Goal: Task Accomplishment & Management: Use online tool/utility

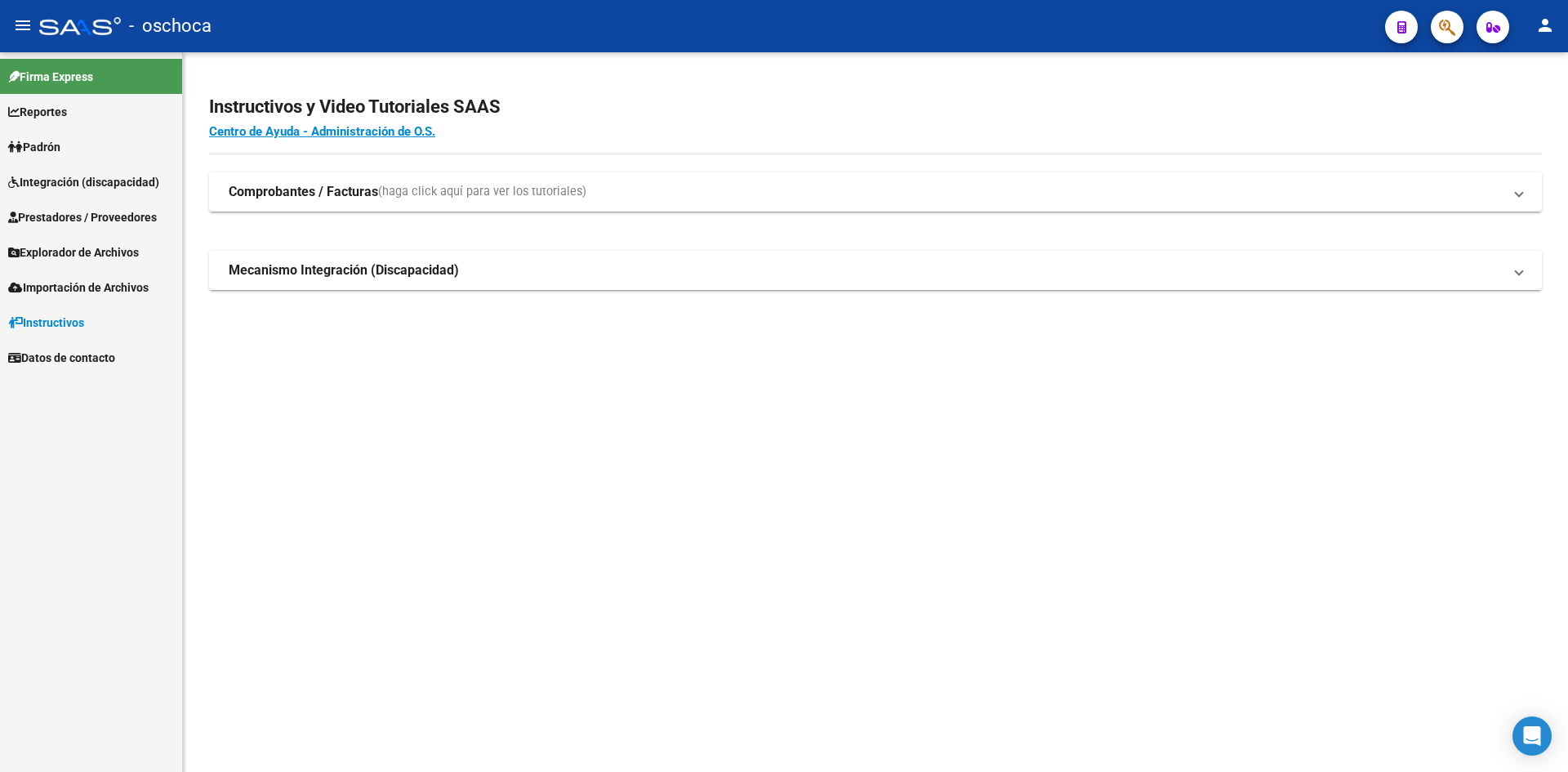
click at [1457, 26] on button "button" at bounding box center [1447, 26] width 32 height 32
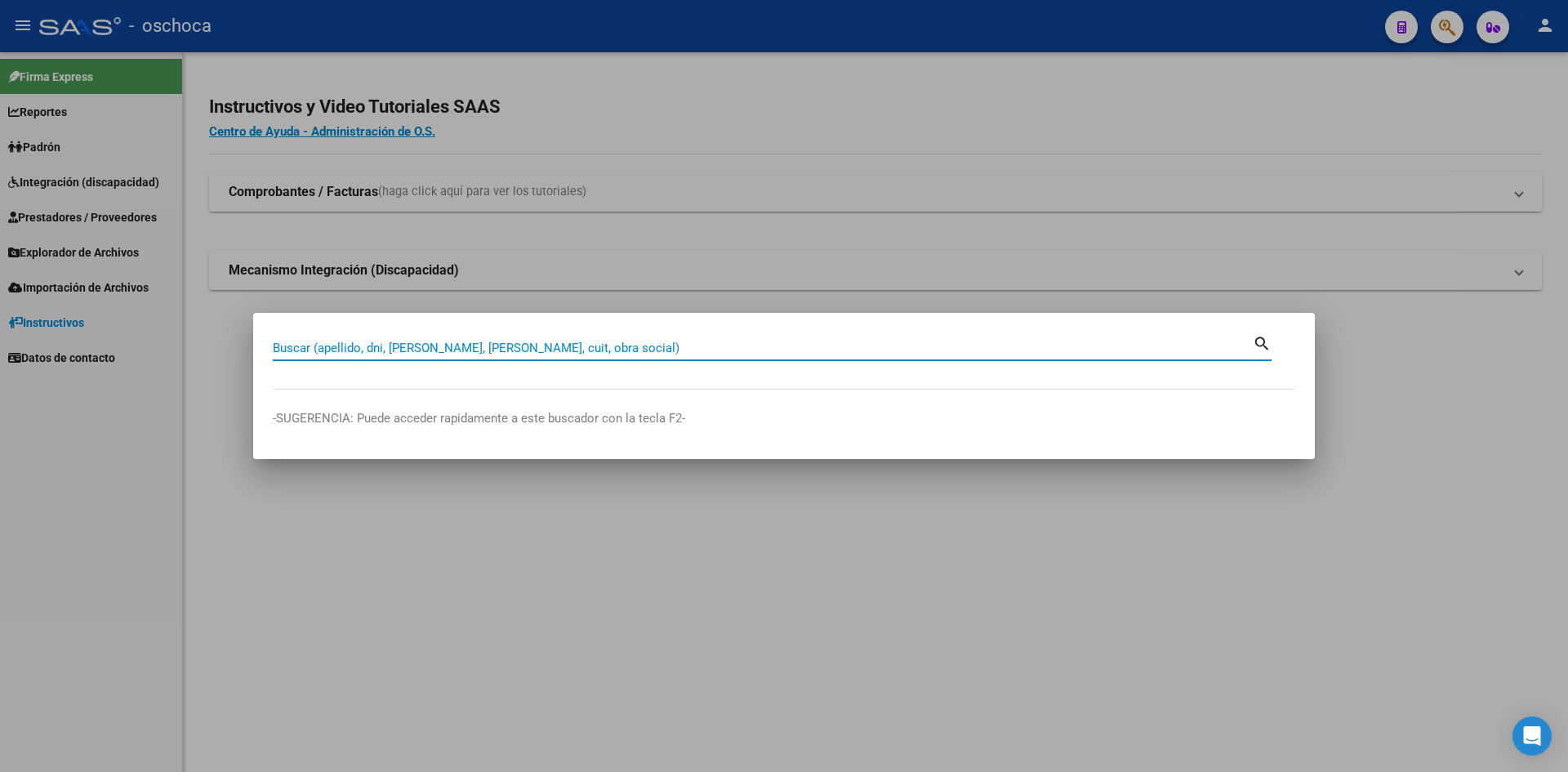
click at [604, 348] on input "Buscar (apellido, dni, cuil, nro traspaso, cuit, obra social)" at bounding box center [763, 348] width 980 height 15
type input "27287253988"
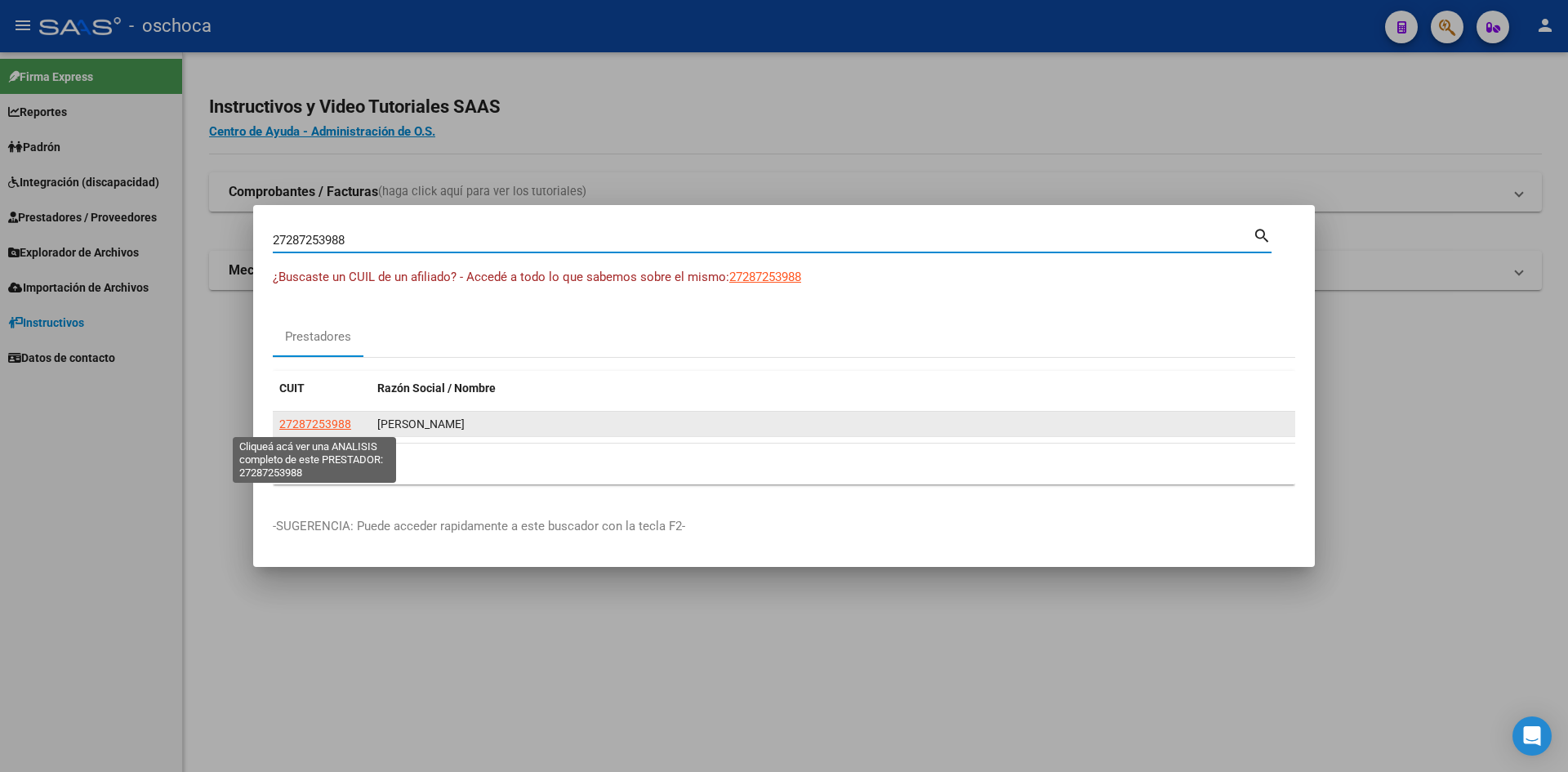
click at [322, 424] on span "27287253988" at bounding box center [315, 424] width 72 height 13
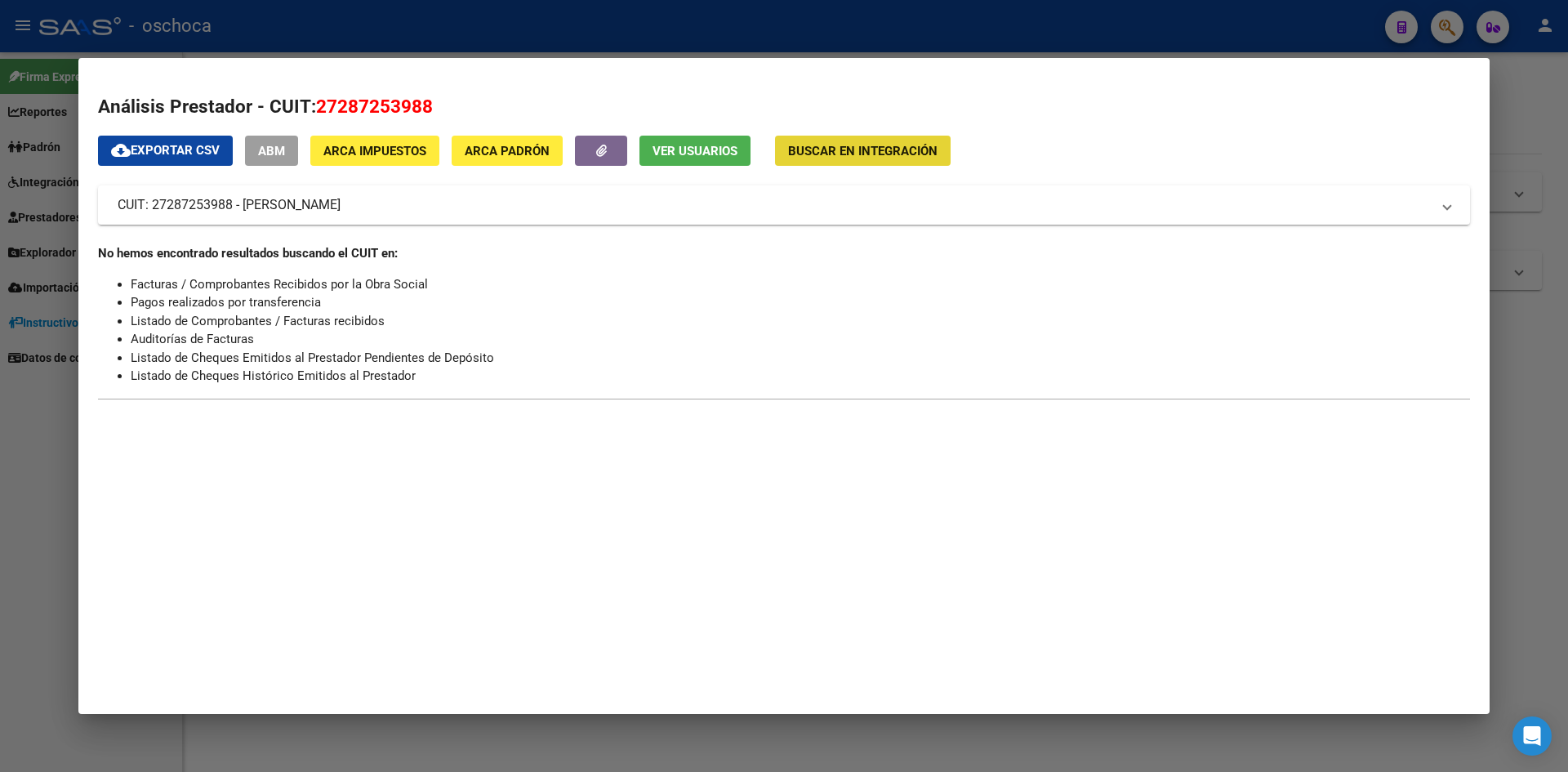
click at [833, 143] on span "Buscar en Integración" at bounding box center [863, 150] width 149 height 15
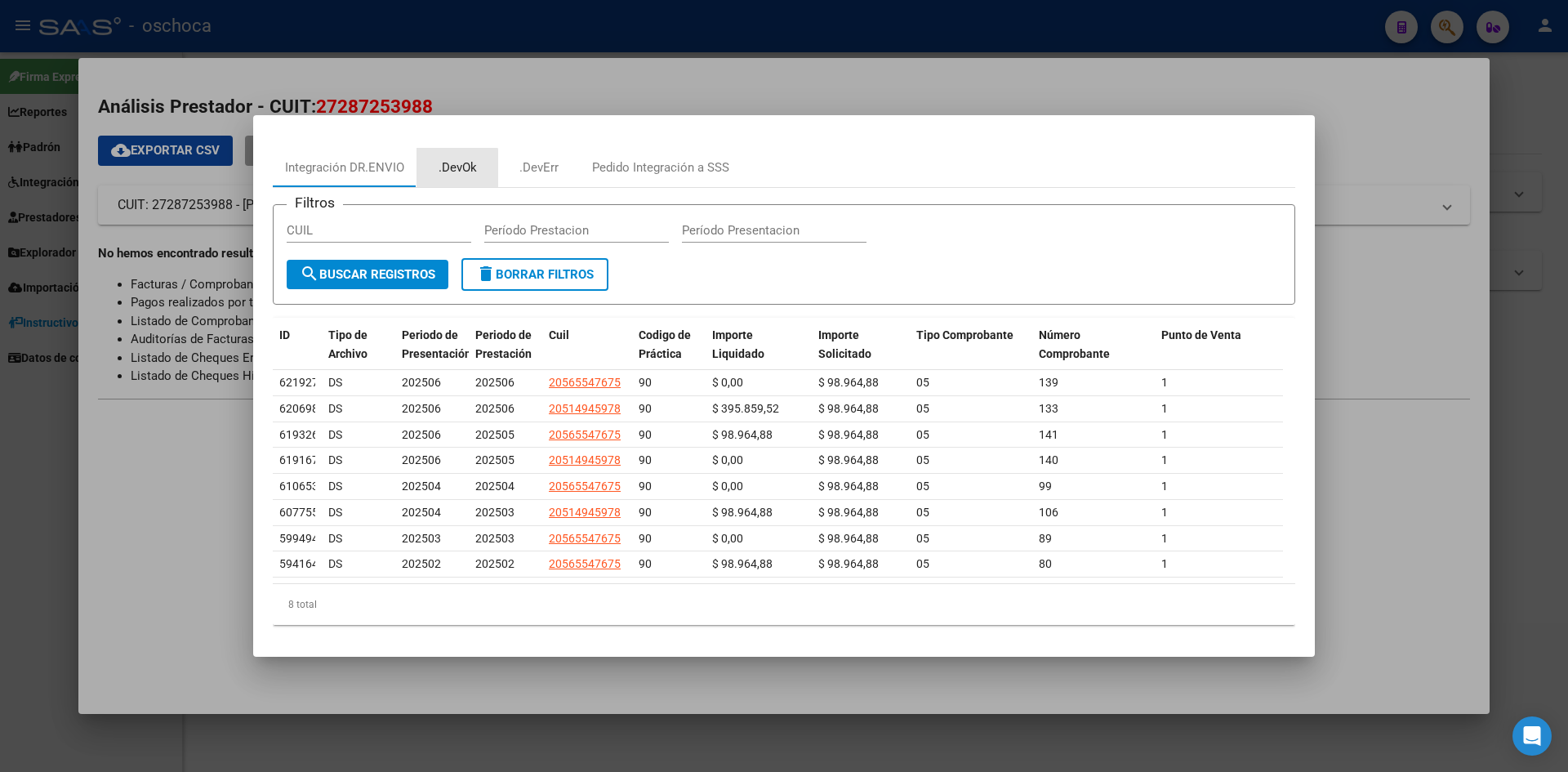
click at [447, 172] on div ".DevOk" at bounding box center [458, 168] width 38 height 19
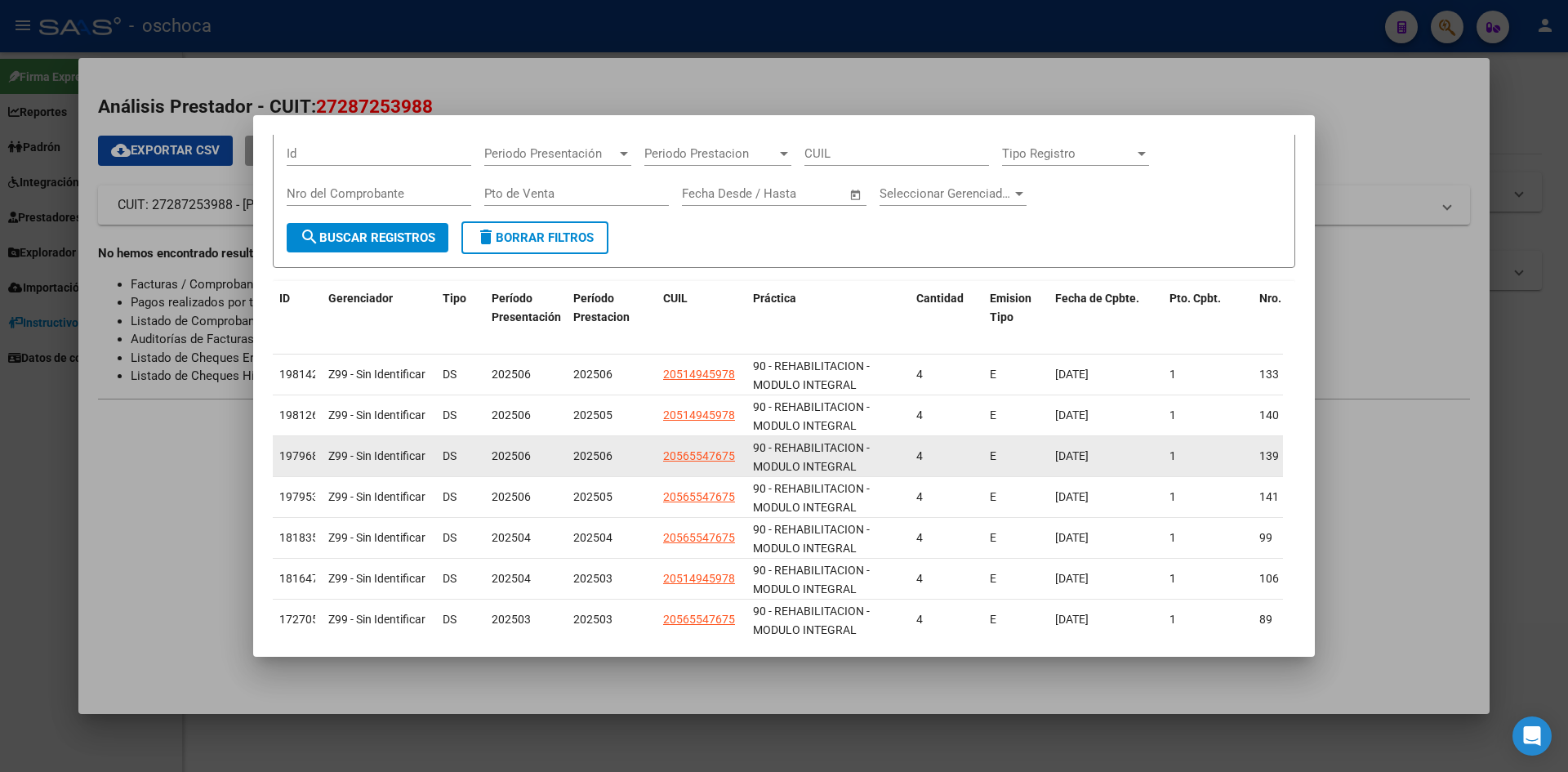
scroll to position [82, 0]
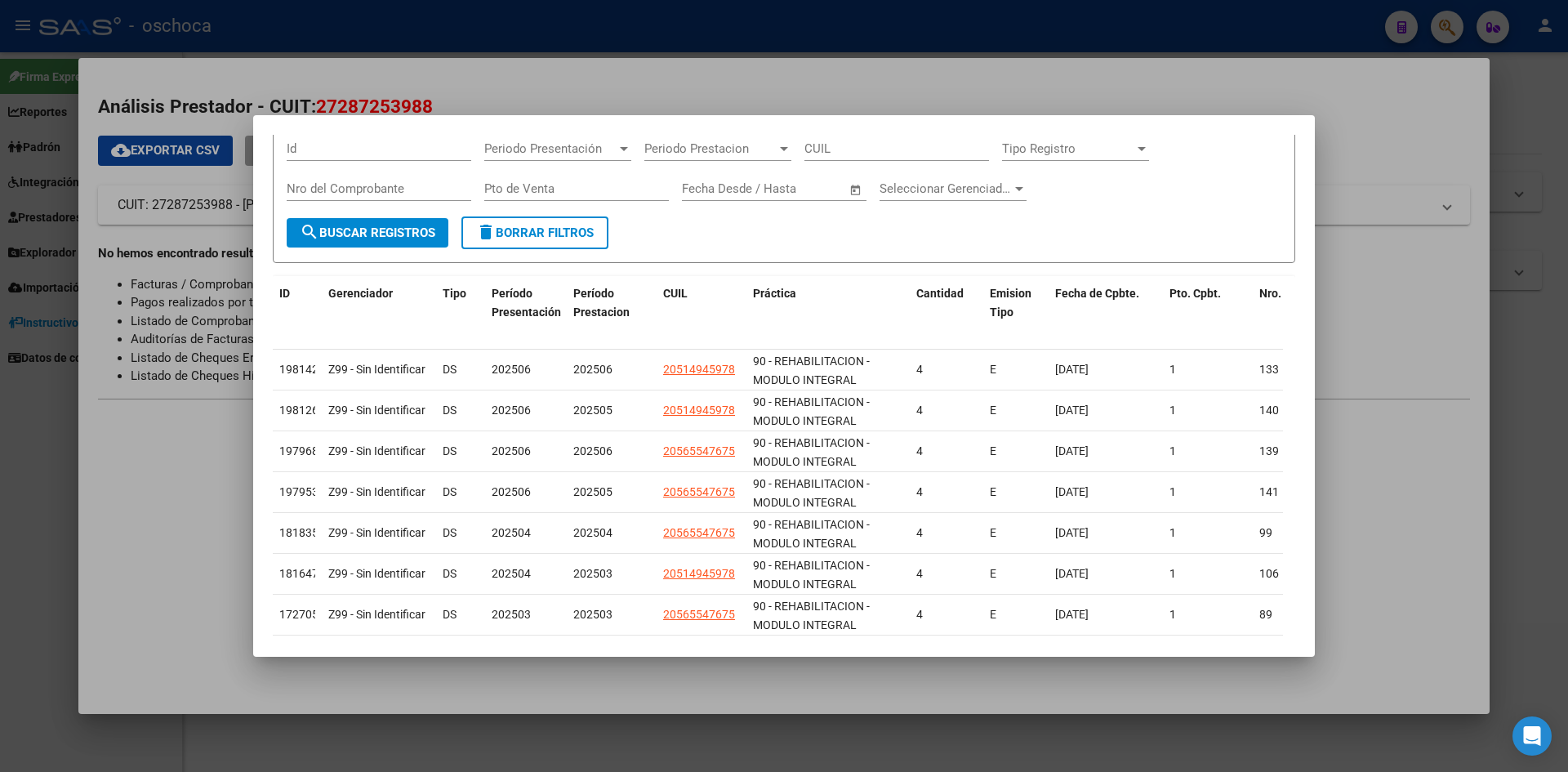
click at [840, 90] on div at bounding box center [784, 386] width 1568 height 772
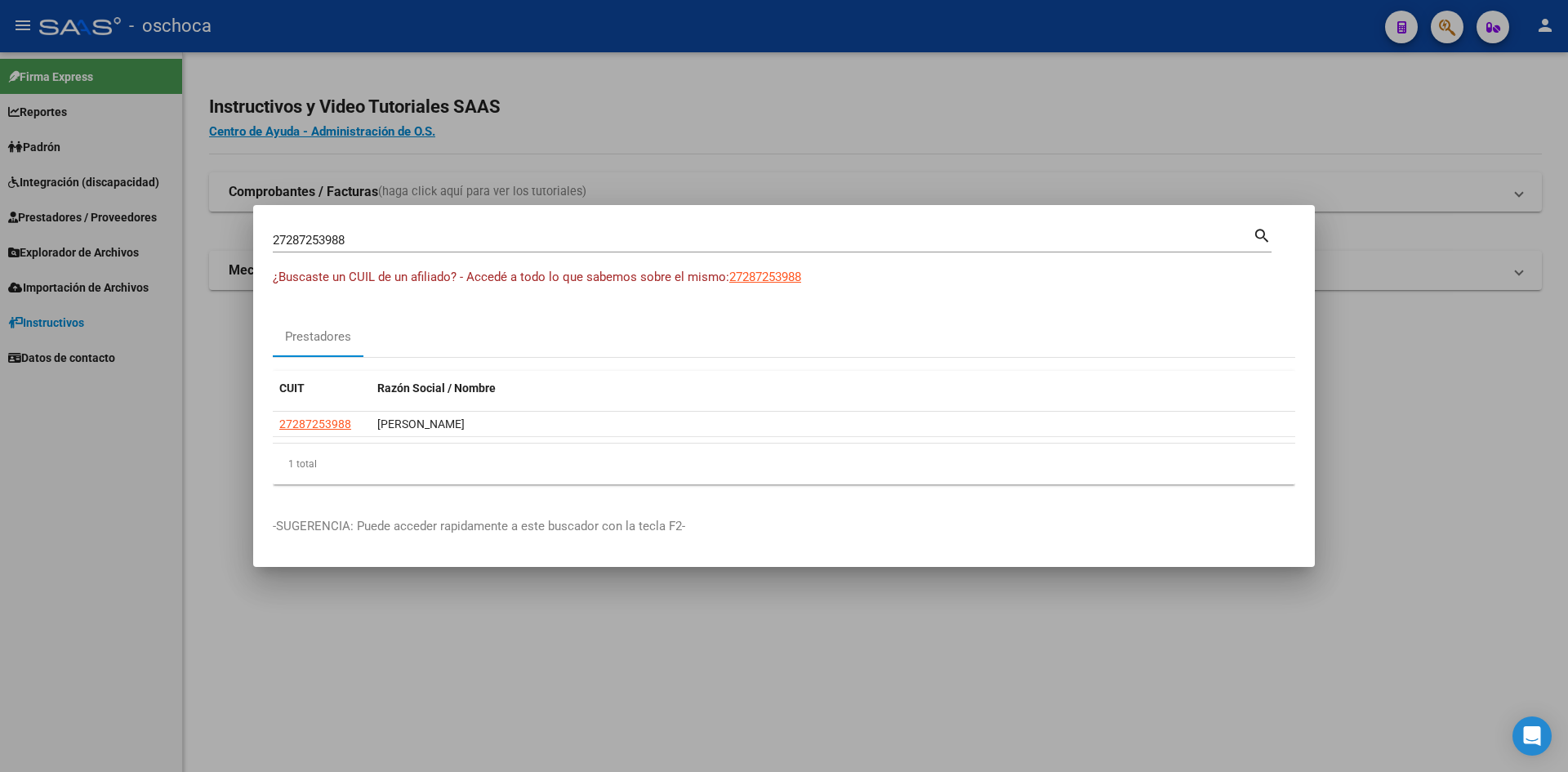
click at [729, 92] on div at bounding box center [784, 386] width 1568 height 772
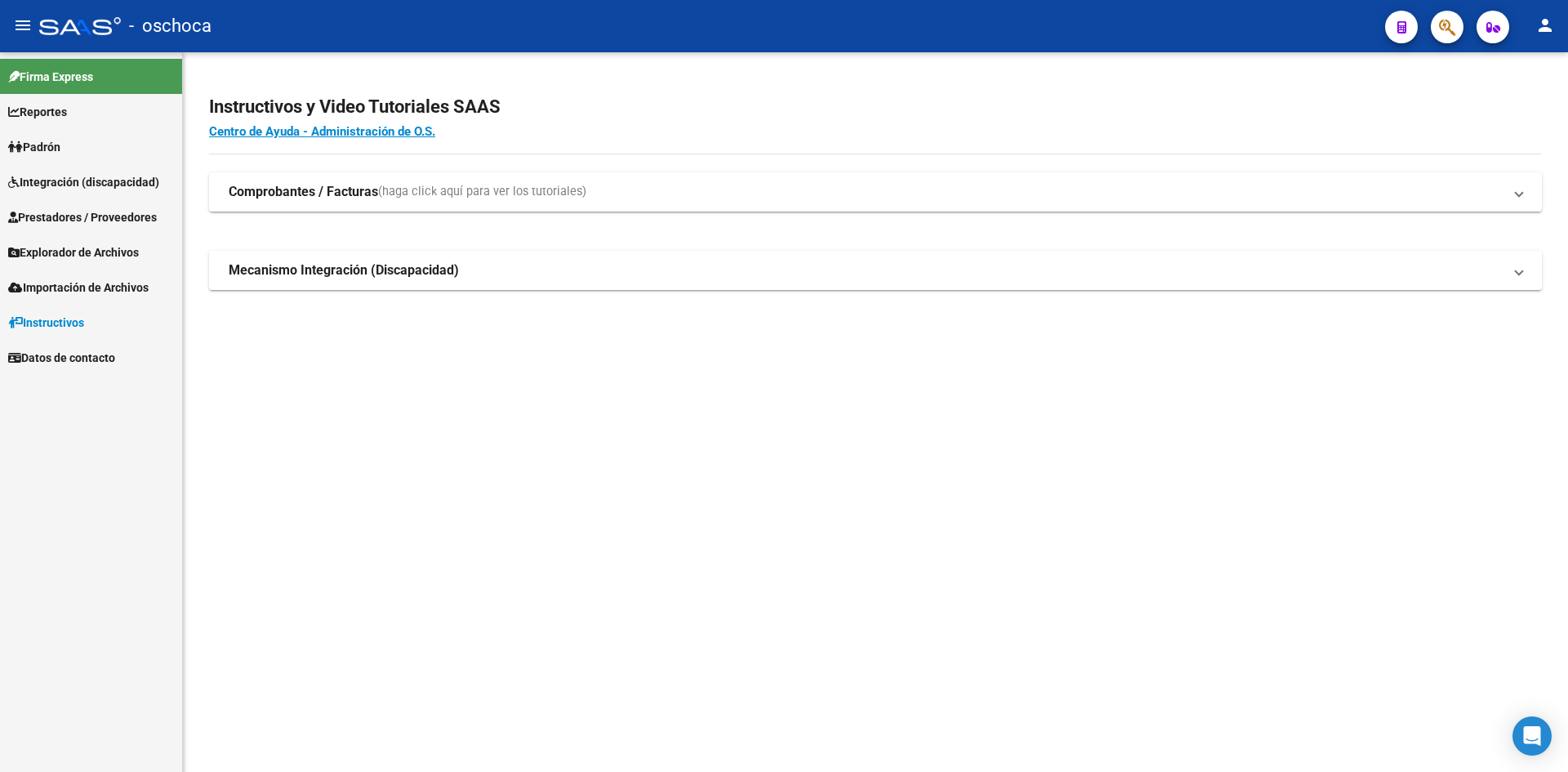
click at [82, 186] on span "Integración (discapacidad)" at bounding box center [84, 182] width 151 height 18
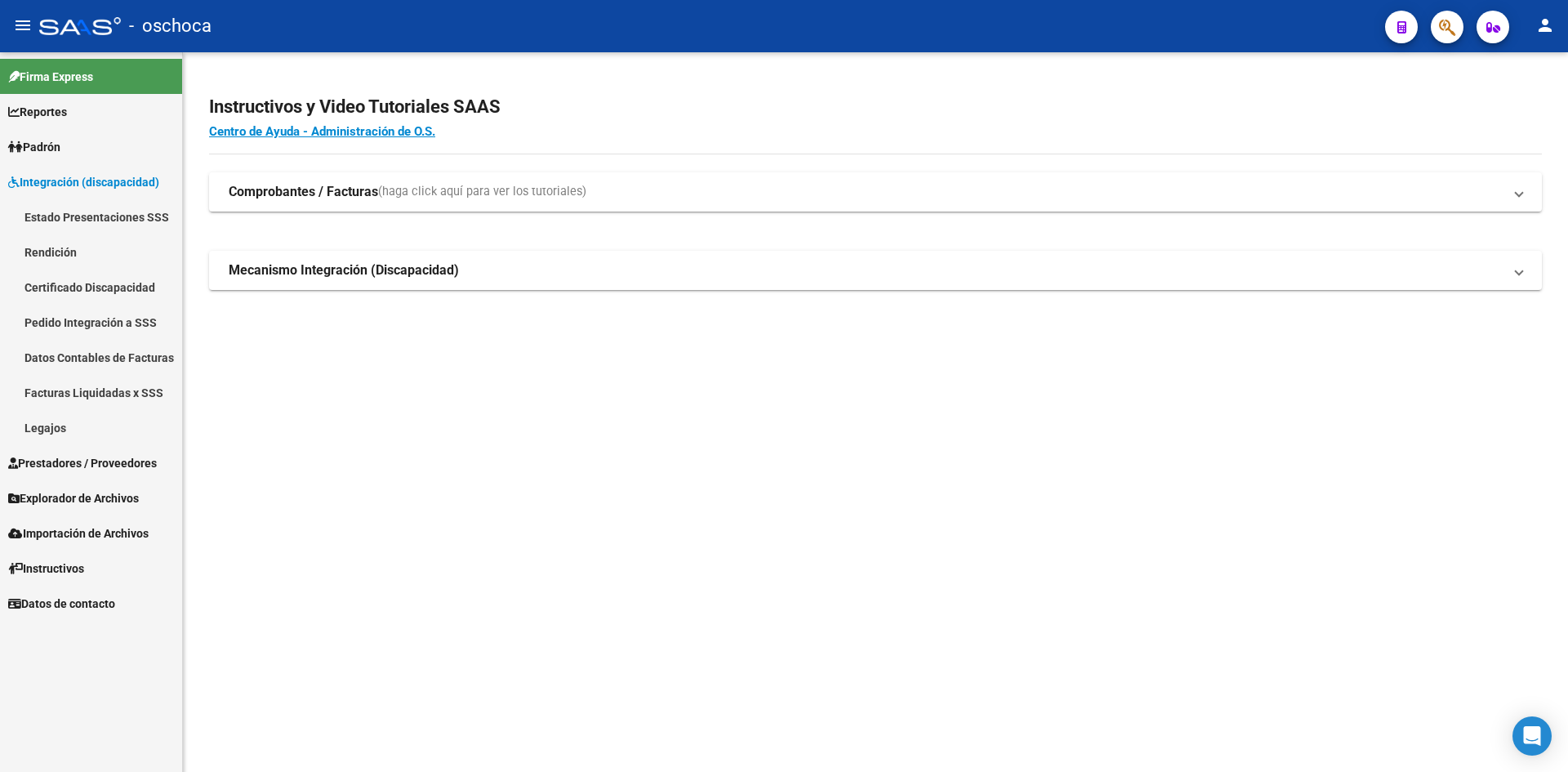
click at [99, 325] on link "Pedido Integración a SSS" at bounding box center [91, 322] width 182 height 35
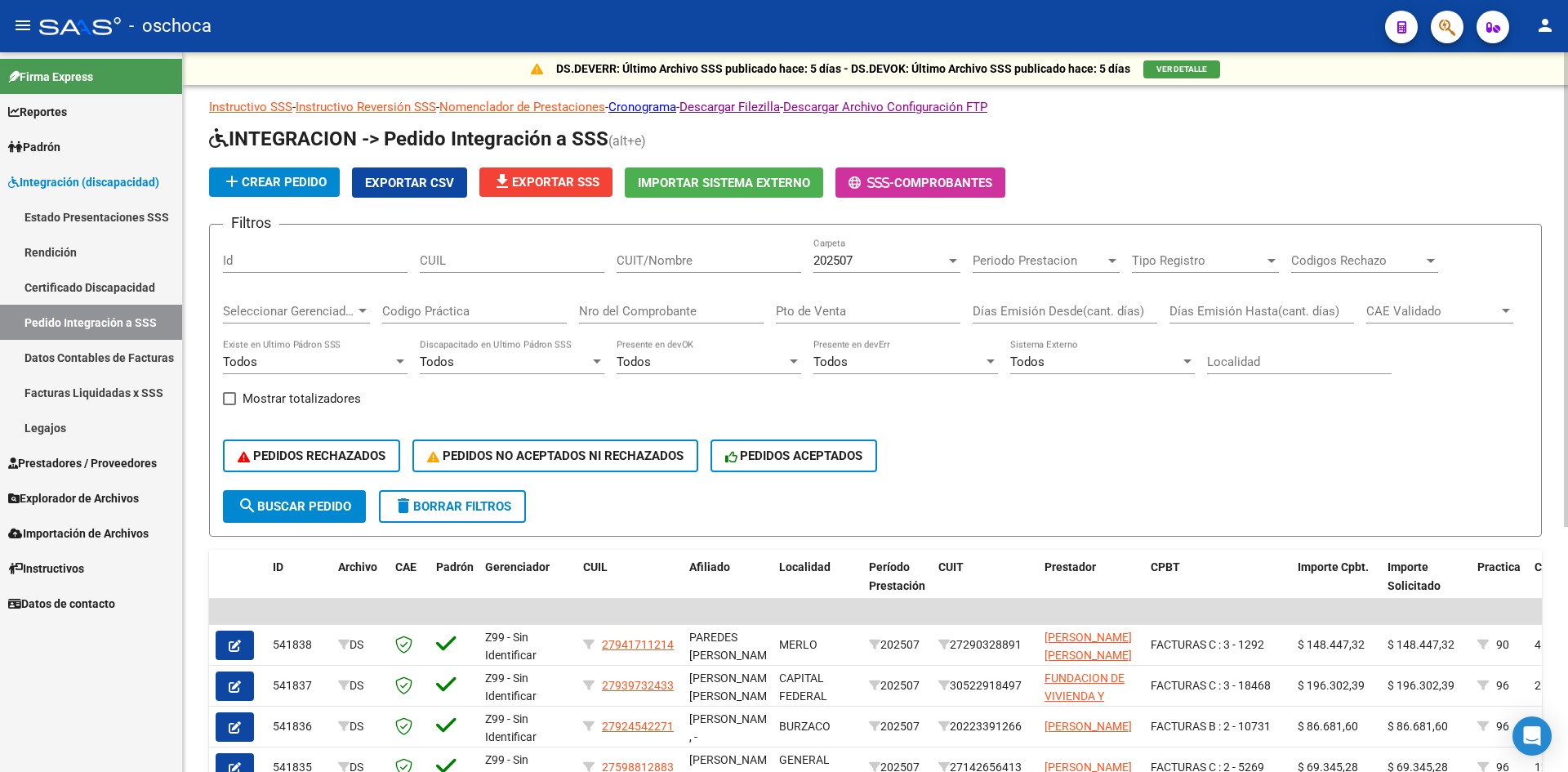
click at [1176, 67] on span "VER DETALLE" at bounding box center [1181, 69] width 50 height 9
click at [1168, 75] on button "VER DETALLE" at bounding box center [1182, 69] width 77 height 18
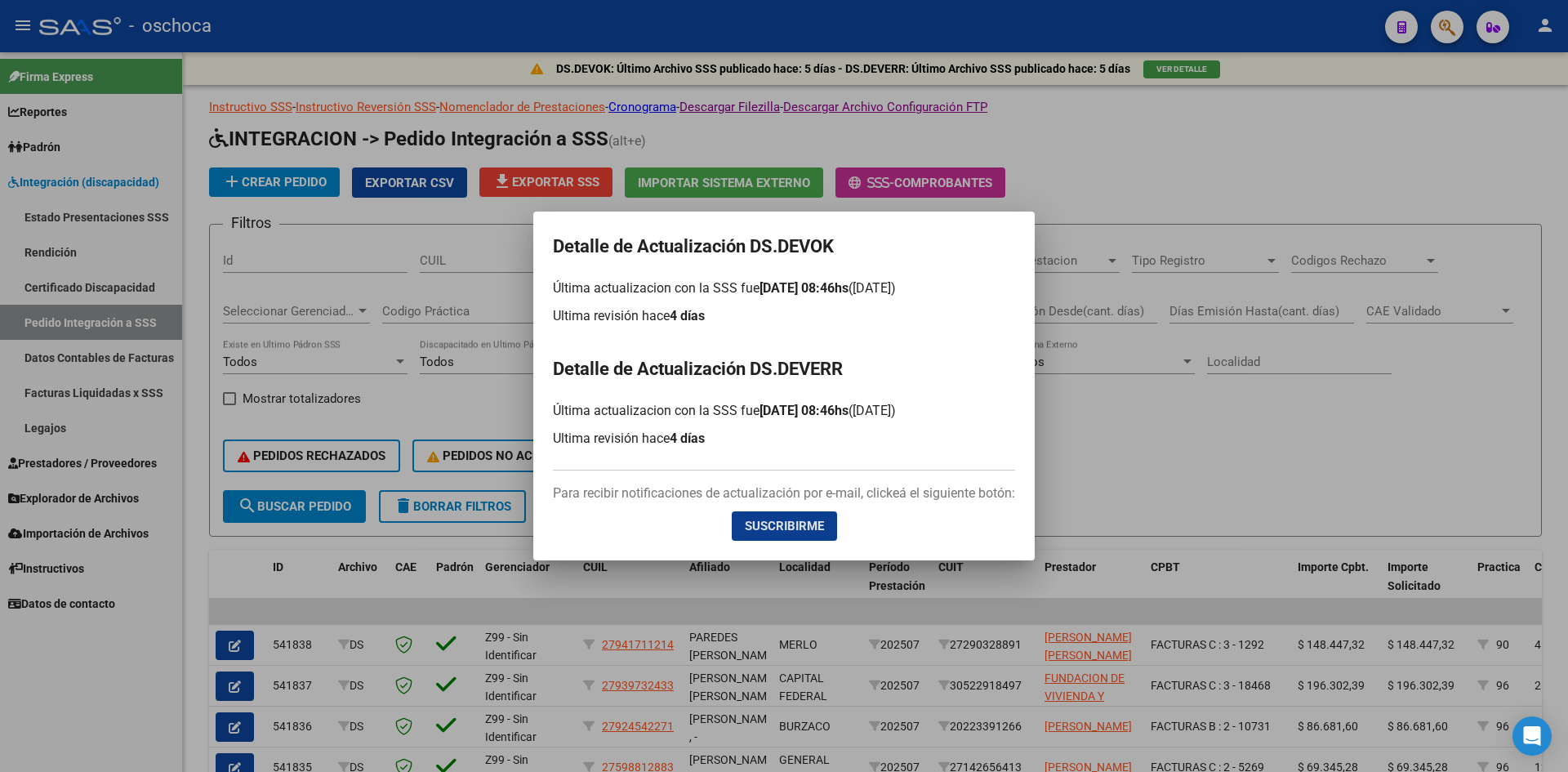
click at [1099, 456] on div at bounding box center [784, 386] width 1568 height 772
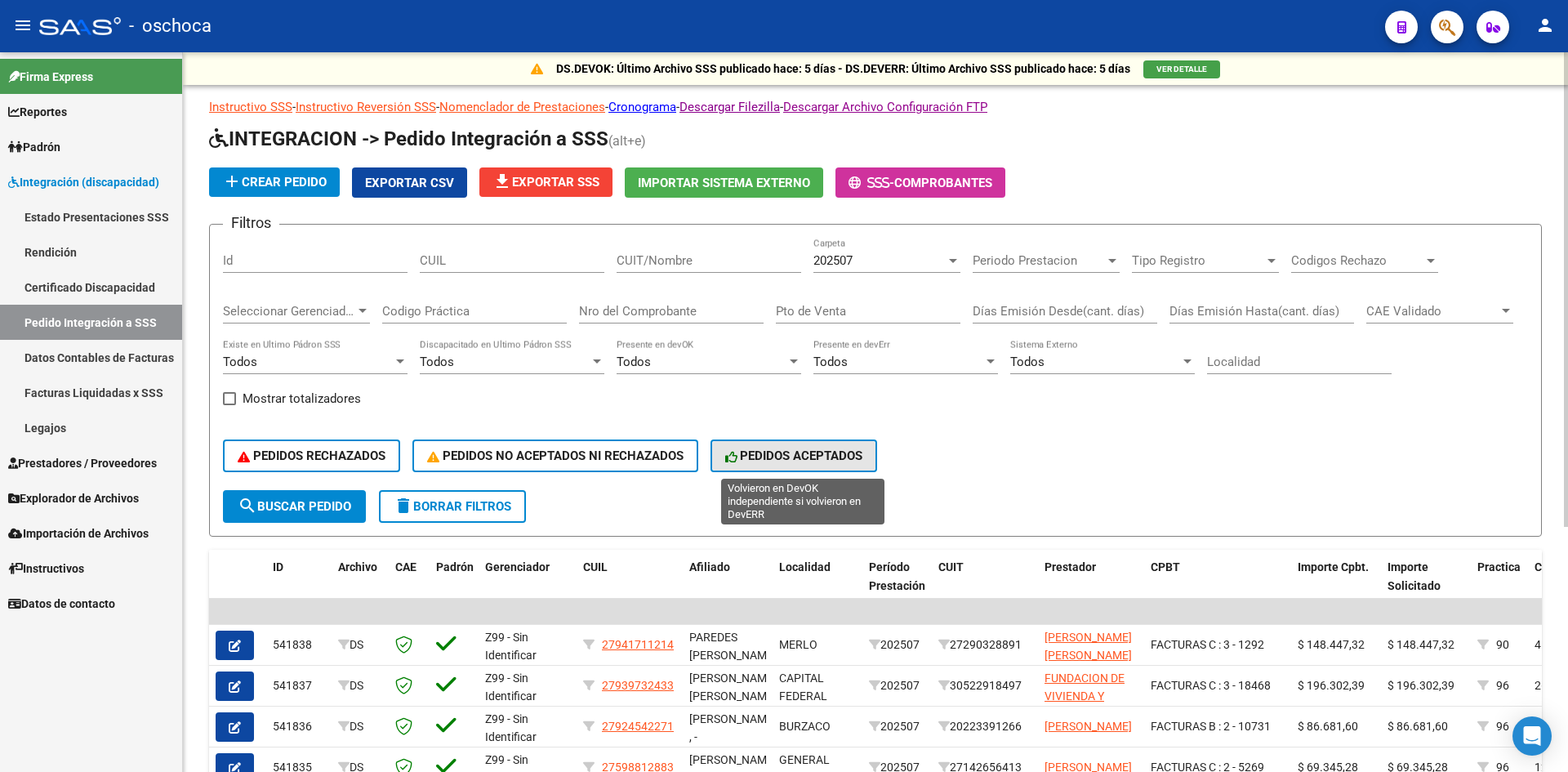
click at [843, 464] on button "PEDIDOS ACEPTADOS" at bounding box center [794, 455] width 167 height 32
